Goal: Information Seeking & Learning: Learn about a topic

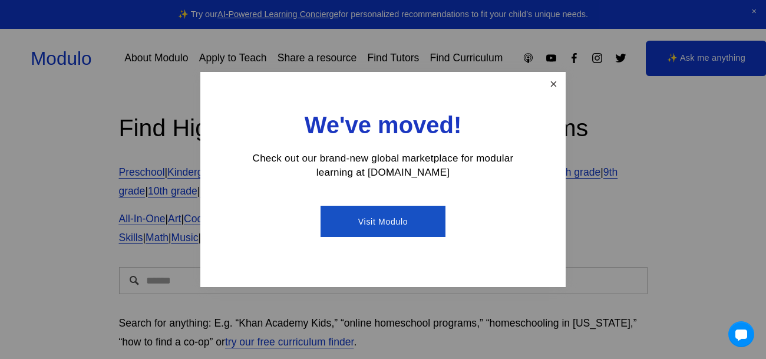
click at [557, 91] on link "Close" at bounding box center [553, 84] width 21 height 21
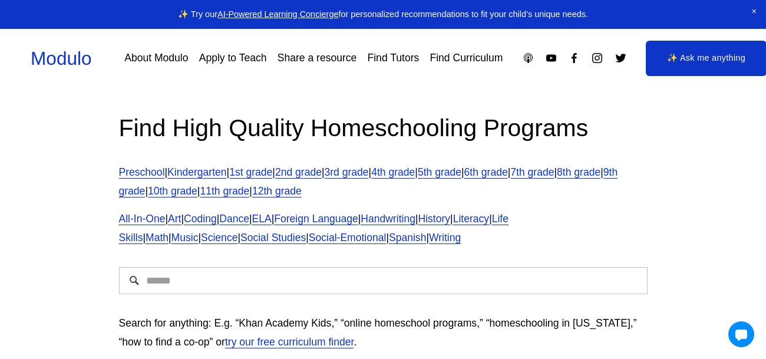
click at [554, 57] on icon "YouTube" at bounding box center [551, 58] width 12 height 12
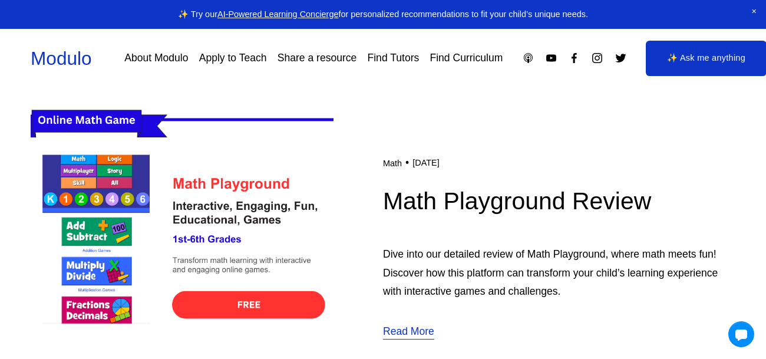
scroll to position [317, 0]
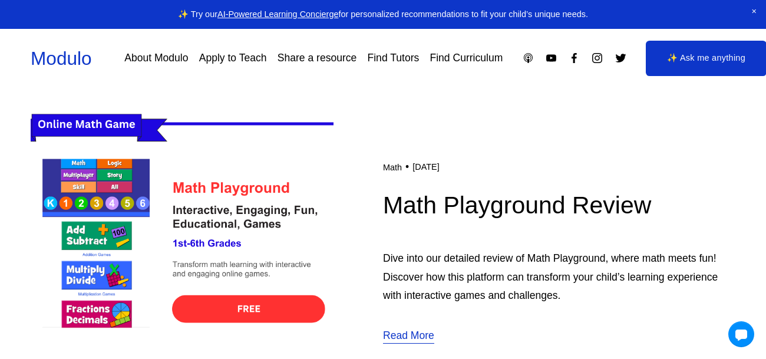
click at [239, 302] on img at bounding box center [182, 251] width 303 height 303
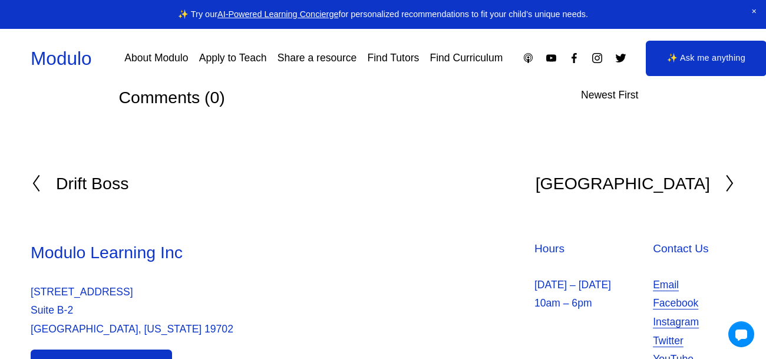
scroll to position [6201, 0]
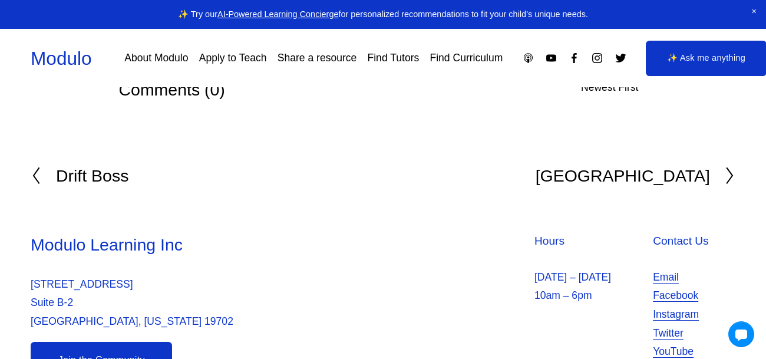
click at [44, 166] on div at bounding box center [43, 175] width 25 height 19
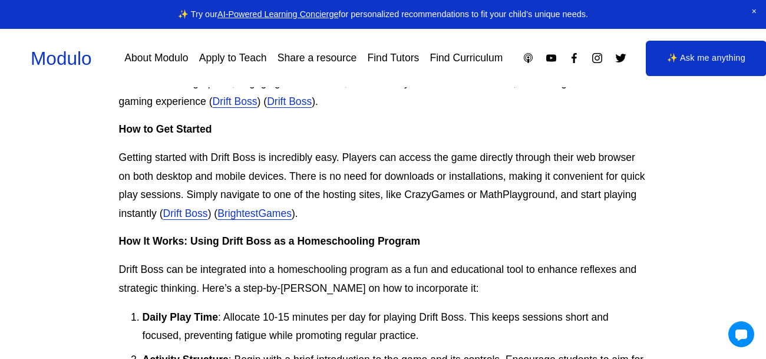
scroll to position [664, 0]
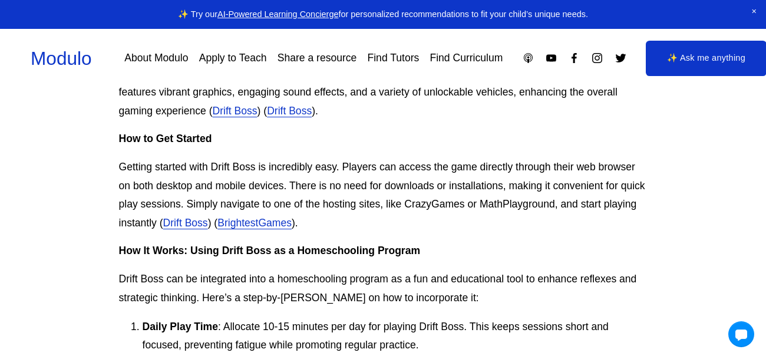
click at [188, 220] on link "Drift Boss" at bounding box center [185, 223] width 45 height 12
